Goal: Navigation & Orientation: Find specific page/section

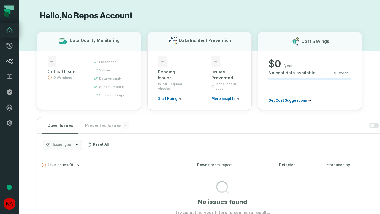
click at [10, 61] on icon at bounding box center [9, 61] width 7 height 7
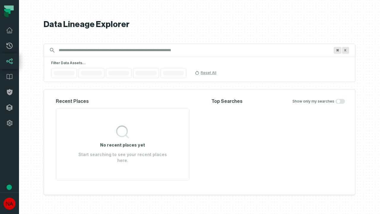
click at [10, 108] on icon at bounding box center [10, 108] width 6 height 6
click at [10, 123] on icon at bounding box center [9, 122] width 7 height 7
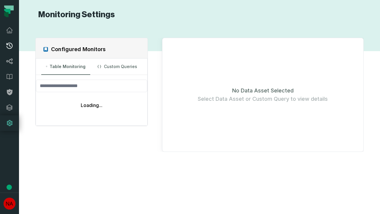
click at [10, 46] on icon at bounding box center [10, 46] width 6 height 6
